Goal: Contribute content: Contribute content

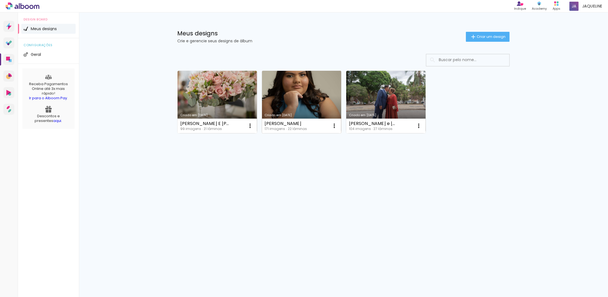
click at [294, 91] on link "Criado em [DATE]" at bounding box center [301, 102] width 79 height 63
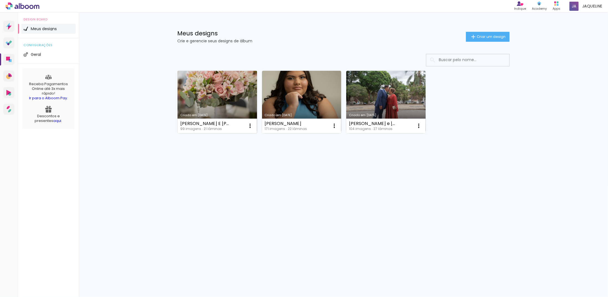
click at [215, 82] on link "Criado em [DATE]" at bounding box center [217, 102] width 79 height 63
click at [209, 93] on link "Criado em [DATE]" at bounding box center [217, 102] width 79 height 63
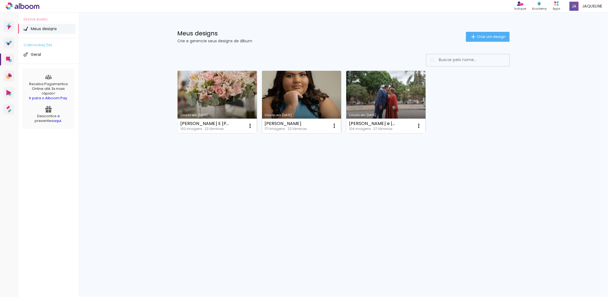
click at [295, 94] on link "Criado em [DATE]" at bounding box center [301, 102] width 79 height 63
click at [480, 38] on span "Criar um design" at bounding box center [491, 37] width 29 height 4
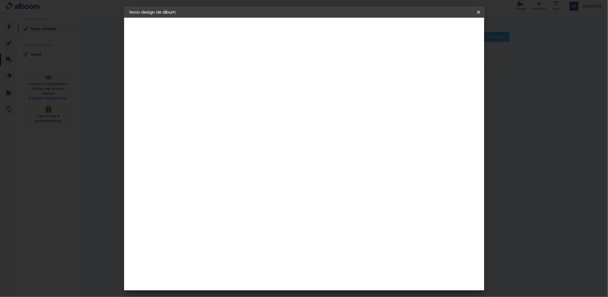
click at [220, 76] on input at bounding box center [220, 74] width 0 height 9
type input "MARIA ALICE"
type paper-input "MARIA ALICE"
click at [0, 0] on slot "Avançar" at bounding box center [0, 0] width 0 height 0
click at [227, 104] on input at bounding box center [234, 105] width 56 height 7
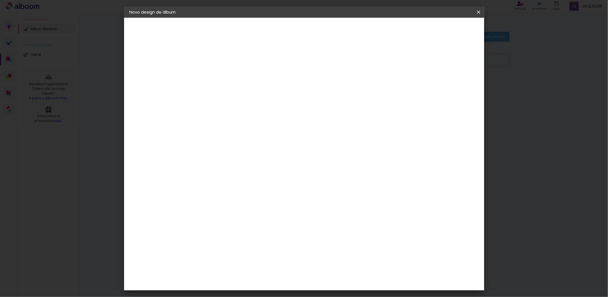
type input "INOVE"
type paper-input "INOVE"
click at [221, 120] on paper-item "Inove" at bounding box center [228, 125] width 49 height 12
click at [228, 125] on div "Inove" at bounding box center [222, 125] width 12 height 4
click at [0, 0] on slot "Tamanho Livre" at bounding box center [0, 0] width 0 height 0
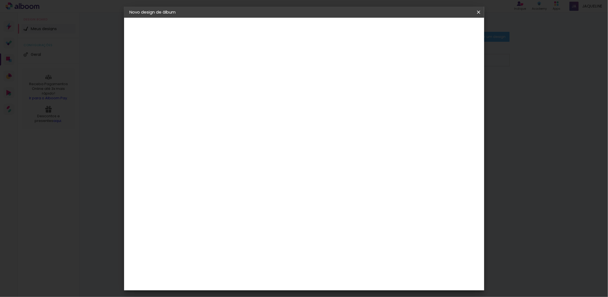
click at [0, 0] on slot "Avançar" at bounding box center [0, 0] width 0 height 0
click at [444, 30] on span "Iniciar design" at bounding box center [431, 29] width 25 height 4
